Goal: Transaction & Acquisition: Purchase product/service

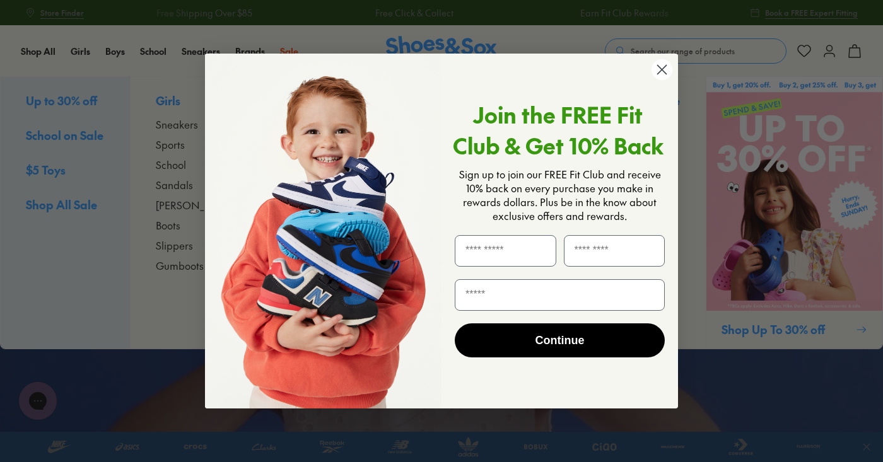
click at [211, 187] on img "POPUP Form" at bounding box center [323, 231] width 237 height 355
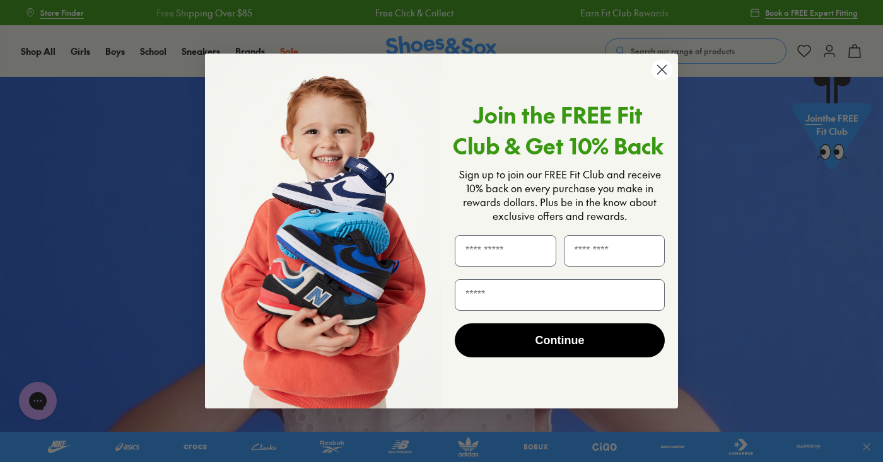
click at [659, 75] on circle "Close dialog" at bounding box center [662, 69] width 21 height 21
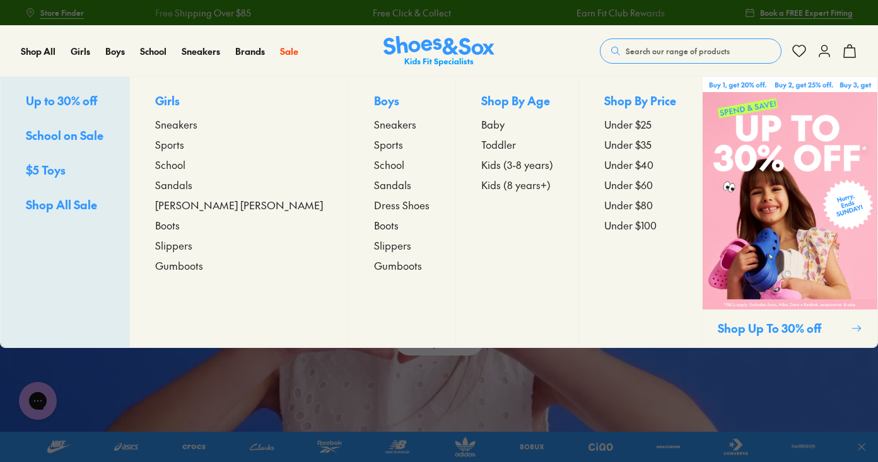
click at [192, 185] on span "Sandals" at bounding box center [173, 184] width 37 height 15
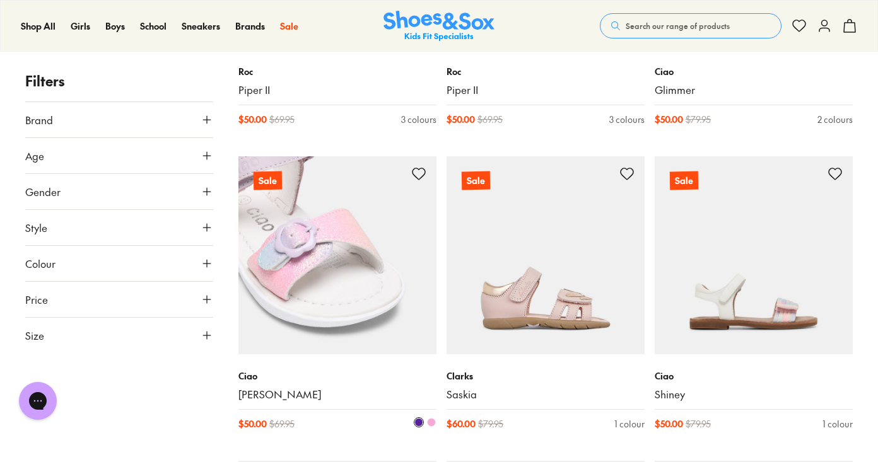
scroll to position [1326, 0]
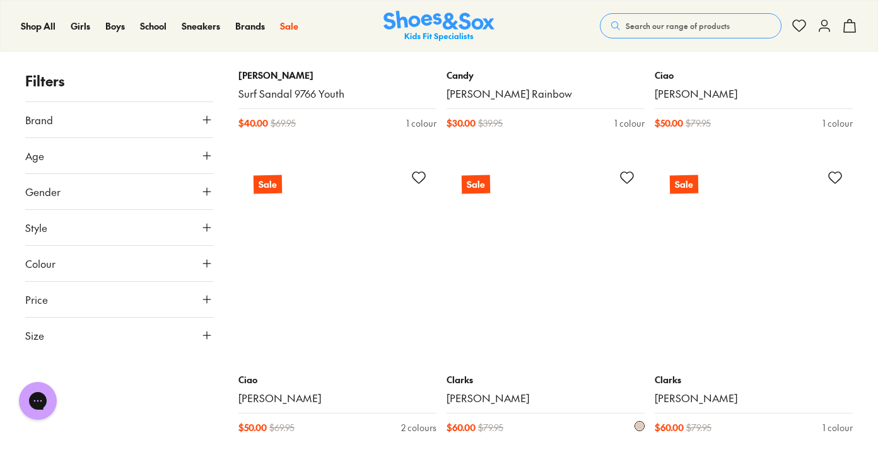
scroll to position [6217, 0]
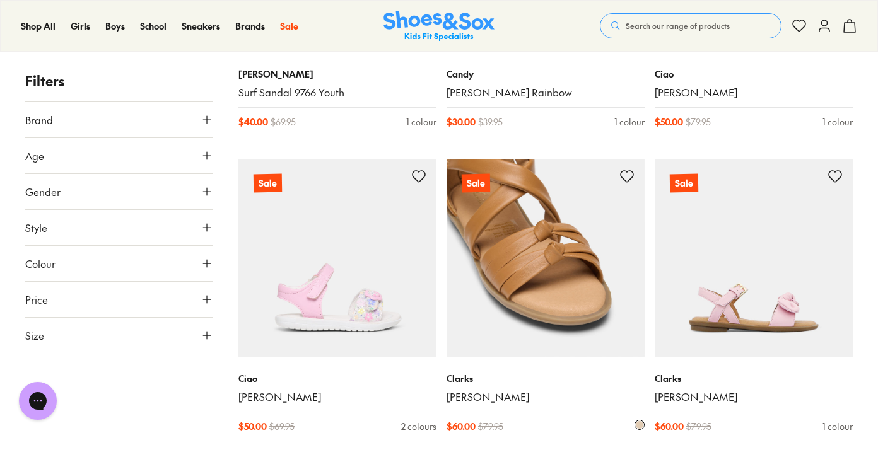
click at [577, 293] on img at bounding box center [546, 258] width 198 height 198
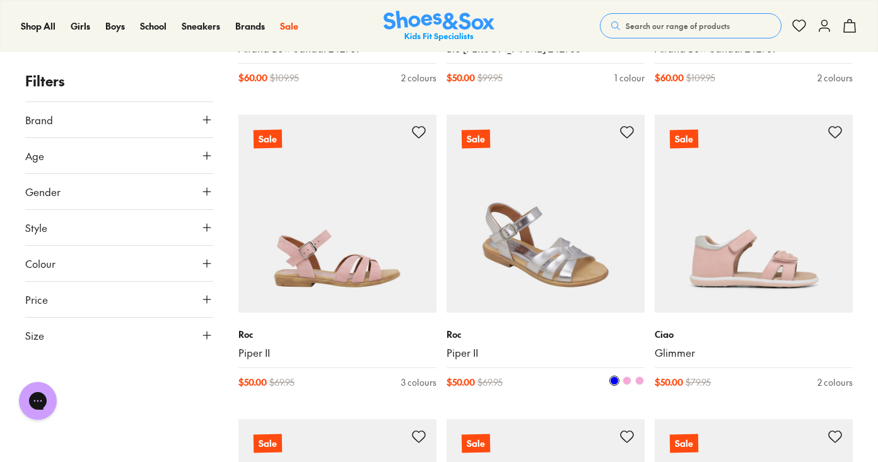
scroll to position [1056, 0]
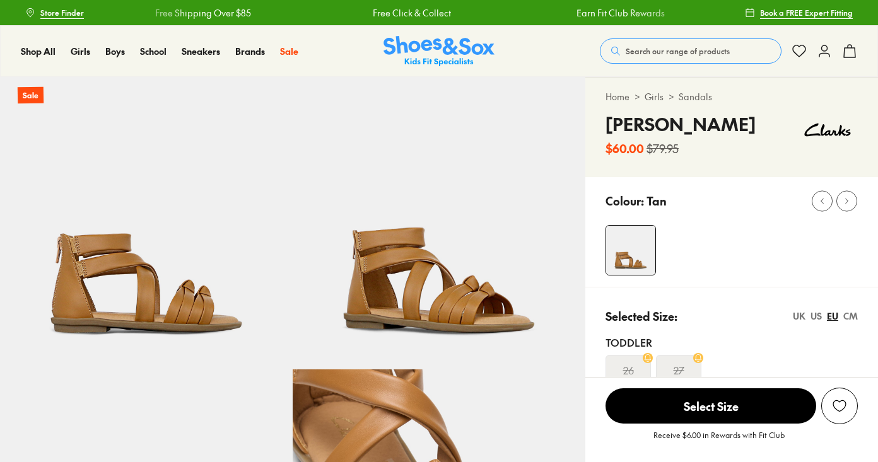
select select "*"
